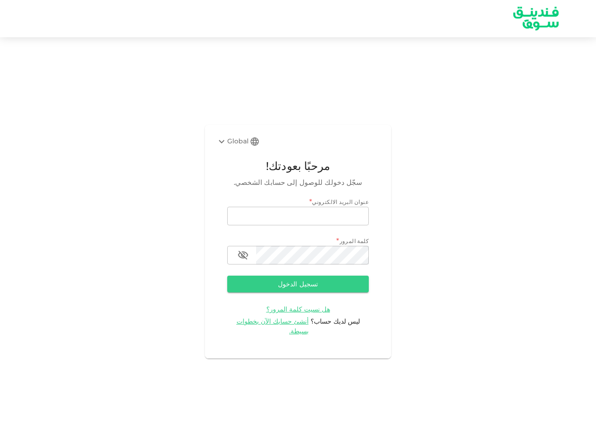
click at [238, 146] on div "Global" at bounding box center [232, 141] width 33 height 11
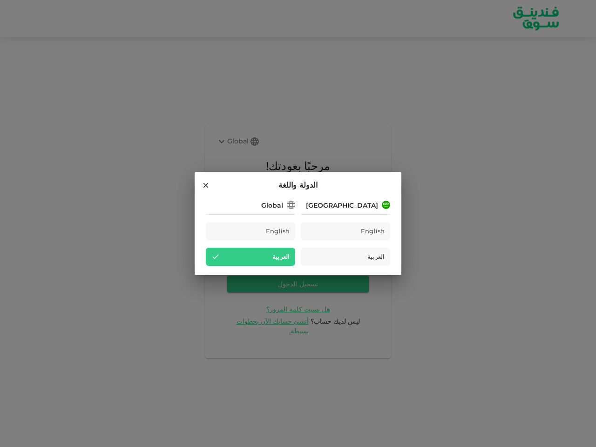
click at [298, 221] on div "Saudi Arabia English العربية Global English العربية" at bounding box center [298, 232] width 184 height 67
click at [298, 260] on div "Saudi Arabia English العربية Global English العربية" at bounding box center [298, 232] width 184 height 67
click at [243, 260] on div "العربية" at bounding box center [250, 257] width 89 height 18
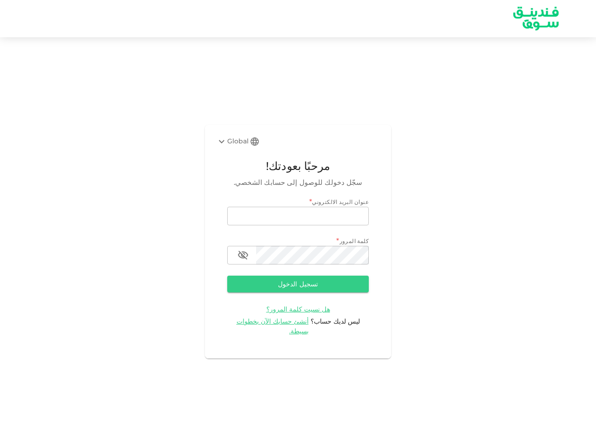
click at [298, 289] on button "تسجيل الدخول" at bounding box center [298, 284] width 142 height 17
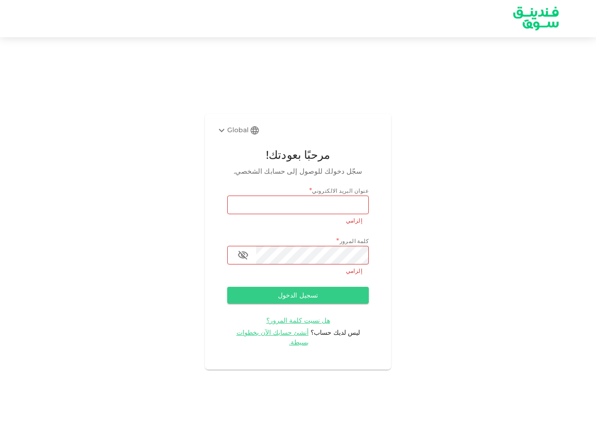
click at [280, 324] on span "هل نسيت كلمة المرور؟" at bounding box center [298, 320] width 64 height 8
